Goal: Task Accomplishment & Management: Use online tool/utility

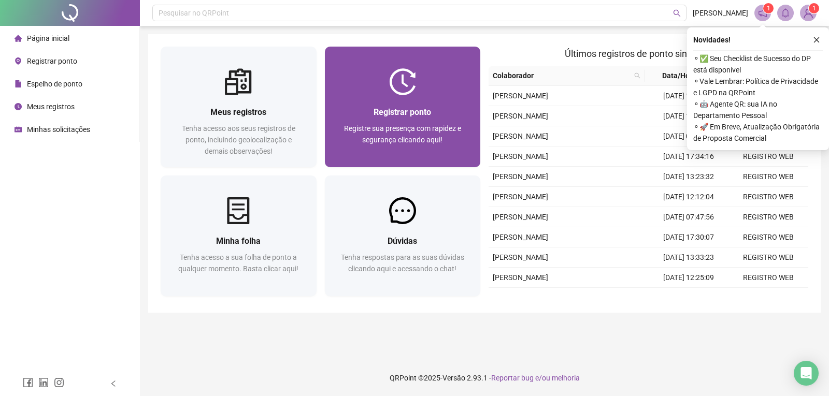
click at [424, 122] on div "Registrar ponto Registre sua presença com rapidez e segurança clicando aqui!" at bounding box center [402, 131] width 131 height 51
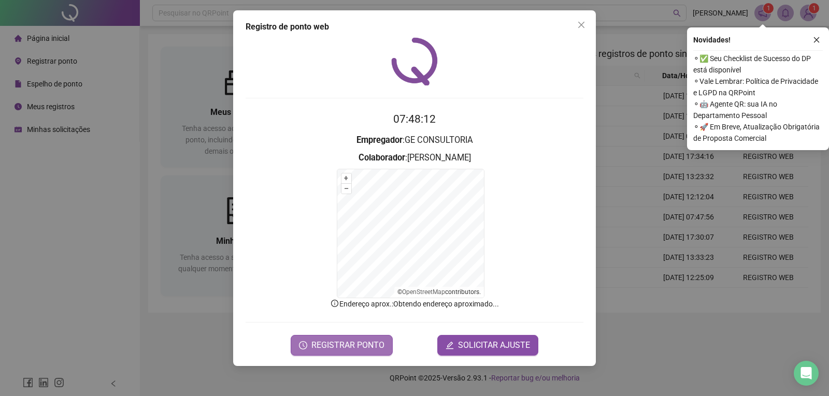
click at [362, 343] on span "REGISTRAR PONTO" at bounding box center [347, 345] width 73 height 12
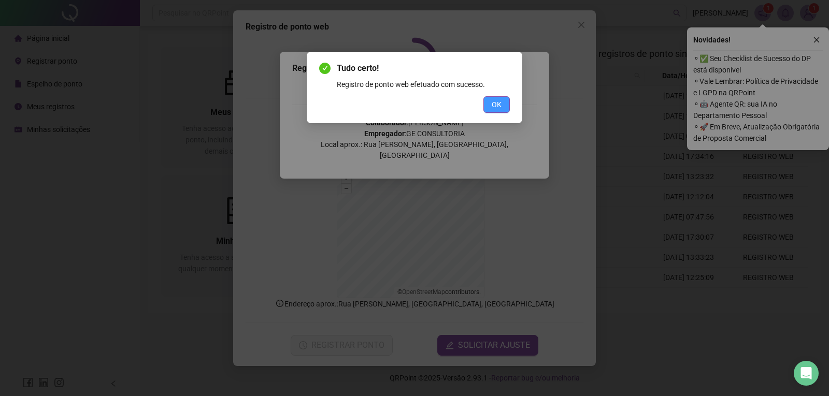
click at [498, 102] on span "OK" at bounding box center [497, 104] width 10 height 11
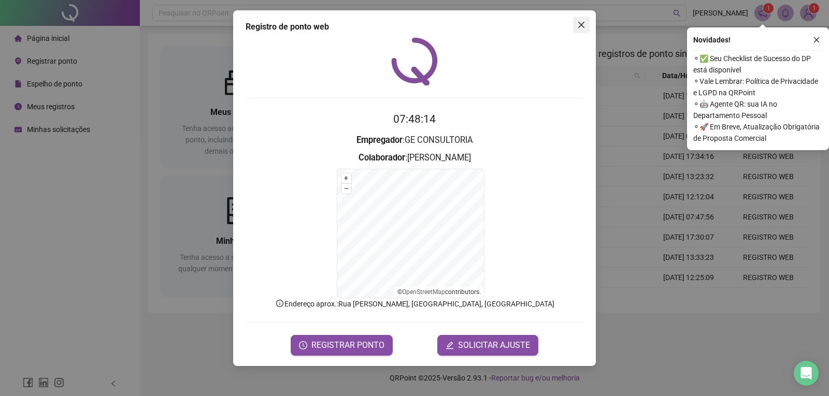
click at [583, 24] on icon "close" at bounding box center [581, 25] width 6 height 6
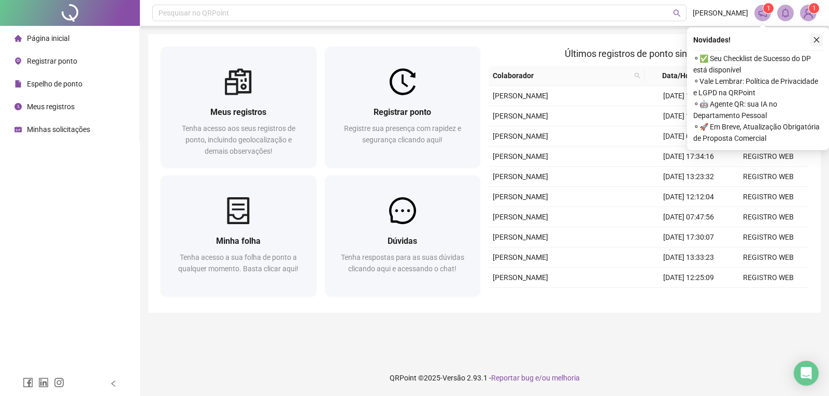
click at [818, 40] on icon "close" at bounding box center [816, 39] width 7 height 7
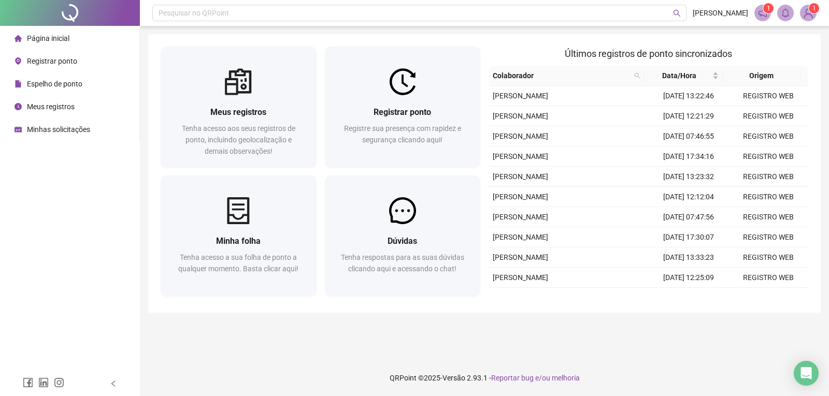
click at [50, 83] on span "Espelho de ponto" at bounding box center [54, 84] width 55 height 8
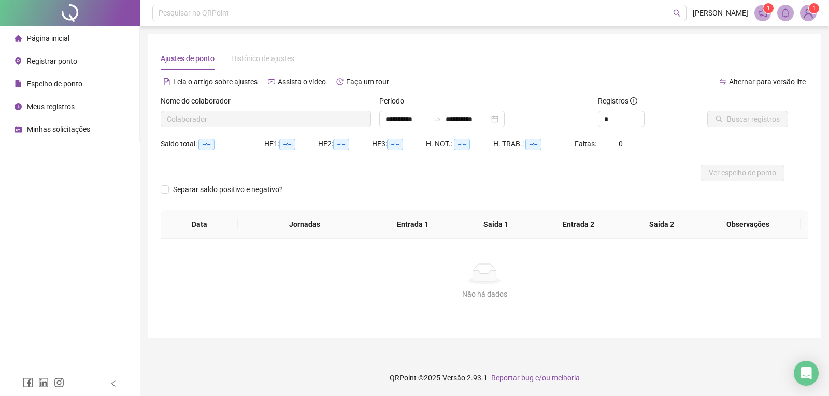
type input "**********"
click at [737, 116] on span "Buscar registros" at bounding box center [753, 119] width 53 height 11
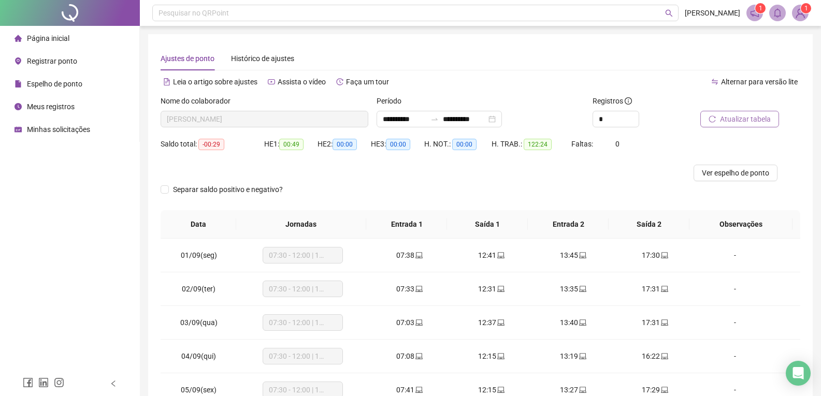
click at [60, 37] on span "Página inicial" at bounding box center [48, 38] width 42 height 8
